Goal: Transaction & Acquisition: Purchase product/service

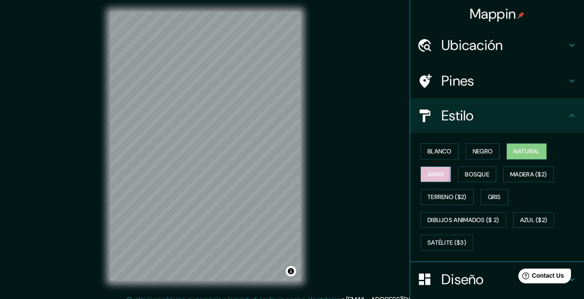
click at [451, 166] on button "Amar" at bounding box center [435, 174] width 30 height 16
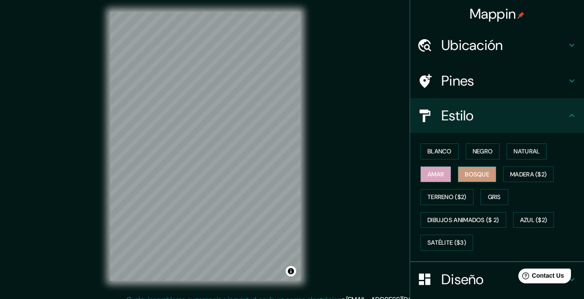
click at [465, 169] on font "Bosque" at bounding box center [477, 174] width 24 height 11
click at [480, 189] on button "Gris" at bounding box center [494, 197] width 28 height 16
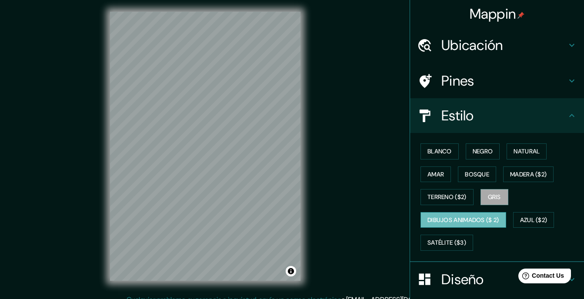
click at [469, 215] on font "Dibujos animados ($ 2)" at bounding box center [463, 220] width 72 height 11
click at [544, 215] on font "Azul ($2)" at bounding box center [533, 220] width 27 height 11
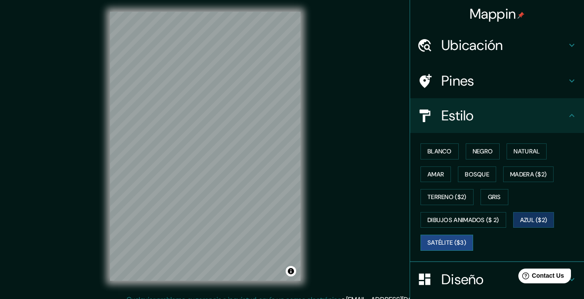
click at [442, 237] on font "Satélite ($3)" at bounding box center [446, 242] width 39 height 11
click at [435, 146] on font "Blanco" at bounding box center [439, 151] width 24 height 11
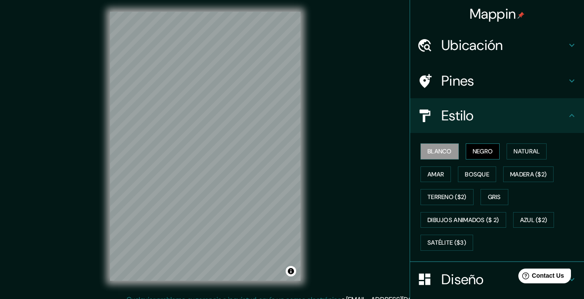
click at [472, 146] on font "Negro" at bounding box center [482, 151] width 20 height 11
click at [458, 166] on button "Bosque" at bounding box center [477, 174] width 38 height 16
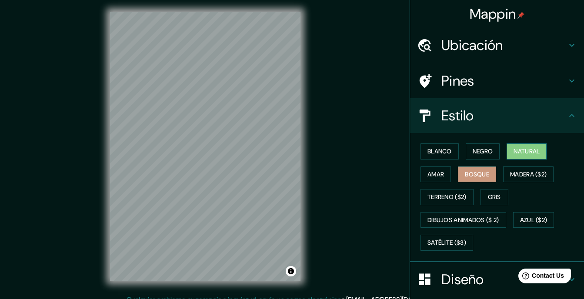
click at [513, 146] on font "Natural" at bounding box center [526, 151] width 26 height 11
click at [451, 166] on button "Amar" at bounding box center [435, 174] width 30 height 16
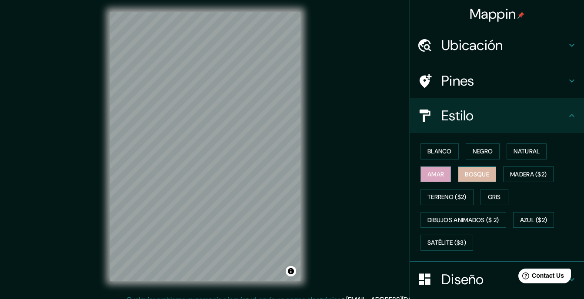
click at [458, 166] on button "Bosque" at bounding box center [477, 174] width 38 height 16
click at [480, 189] on button "Gris" at bounding box center [494, 197] width 28 height 16
